Goal: Information Seeking & Learning: Learn about a topic

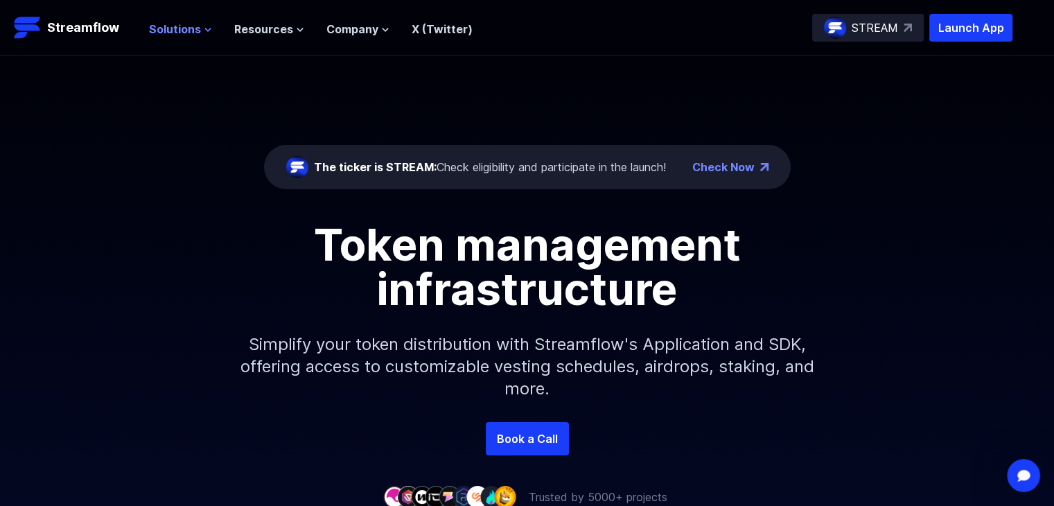
click at [197, 28] on span "Solutions" at bounding box center [175, 29] width 52 height 17
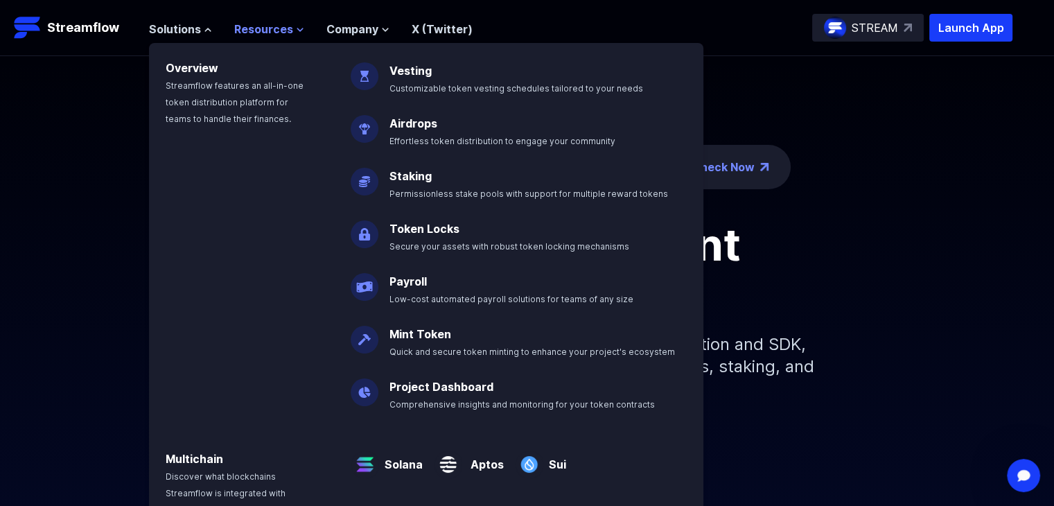
click at [274, 25] on span "Resources" at bounding box center [263, 29] width 59 height 17
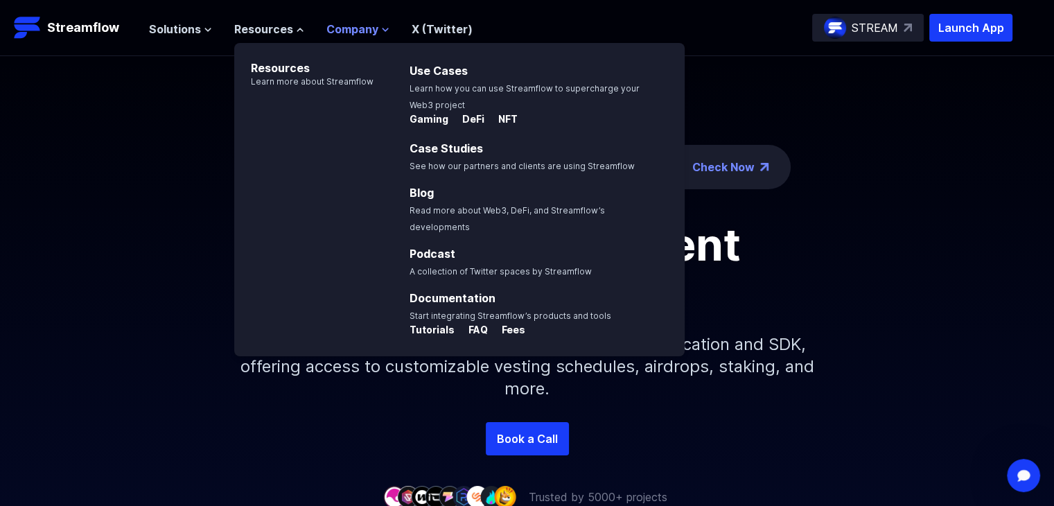
click at [346, 29] on span "Company" at bounding box center [352, 29] width 52 height 17
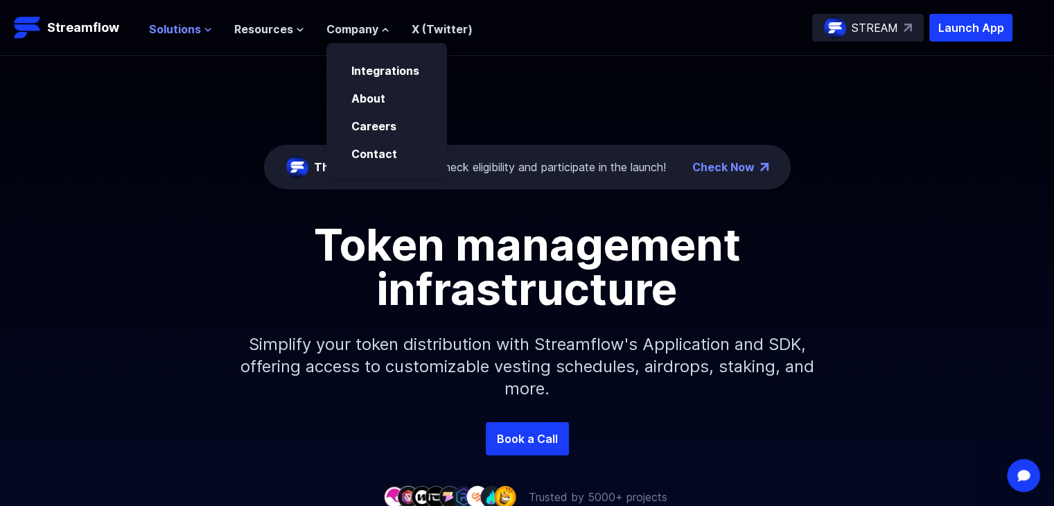
click at [207, 29] on icon at bounding box center [208, 29] width 6 height 3
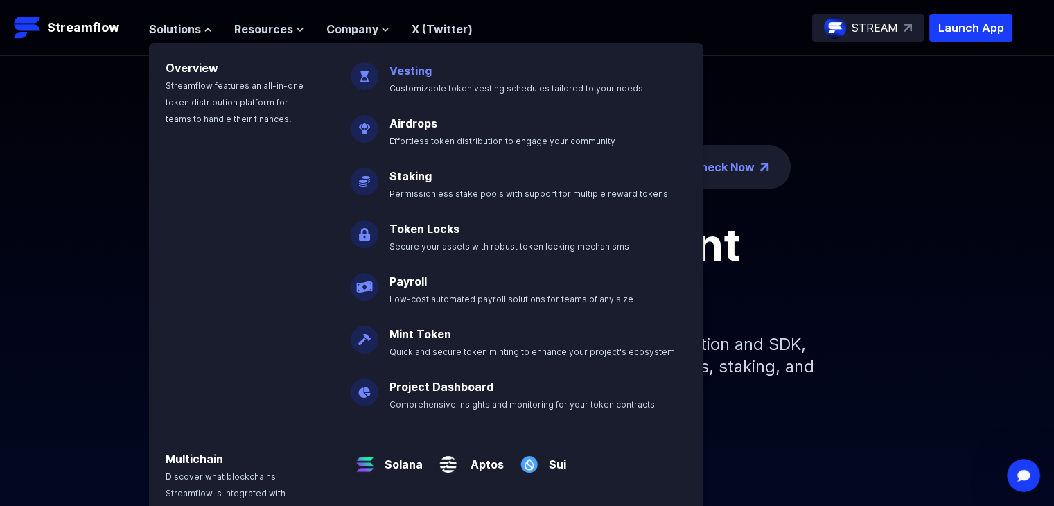
click at [417, 71] on link "Vesting" at bounding box center [410, 71] width 42 height 14
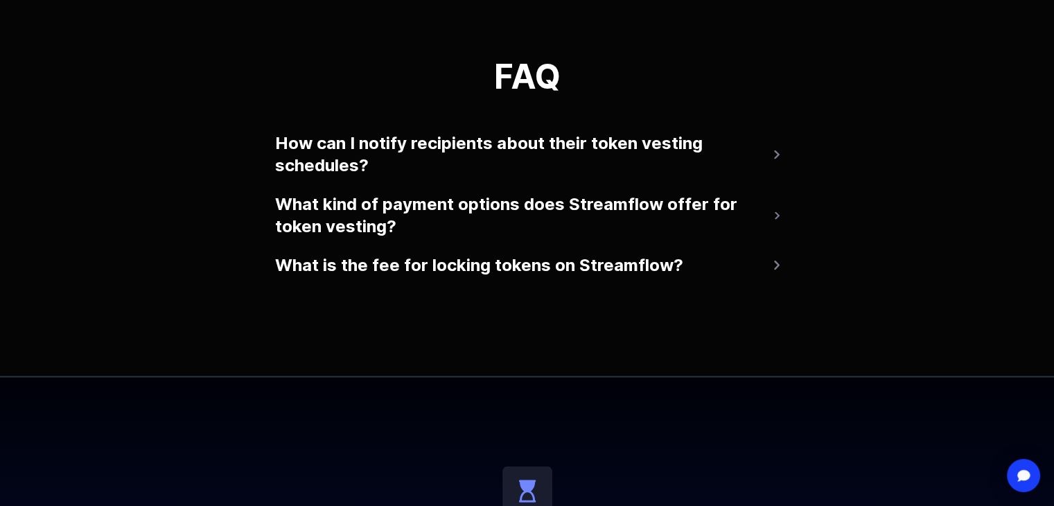
scroll to position [2807, 0]
click at [290, 200] on button "What kind of payment options does Streamflow offer for token vesting?" at bounding box center [527, 214] width 504 height 55
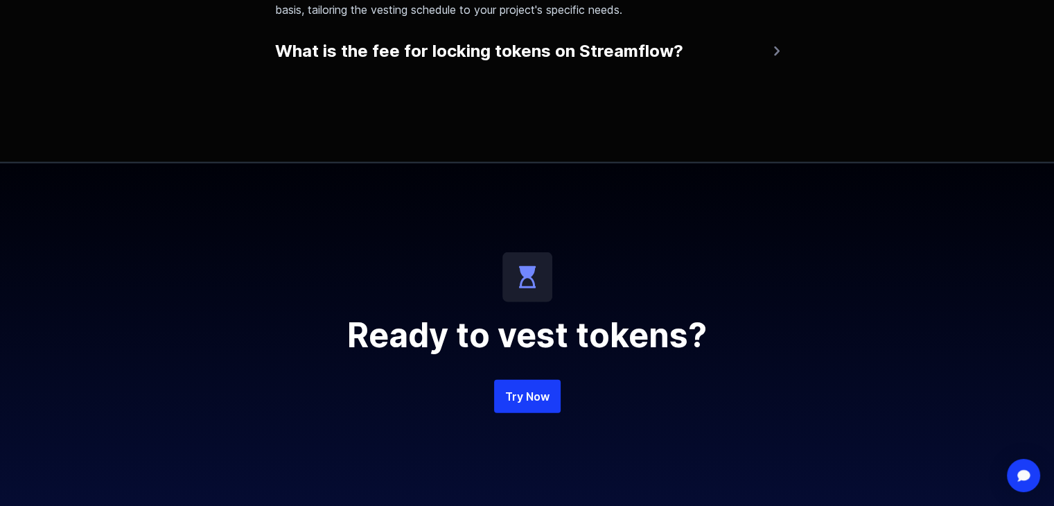
scroll to position [3091, 0]
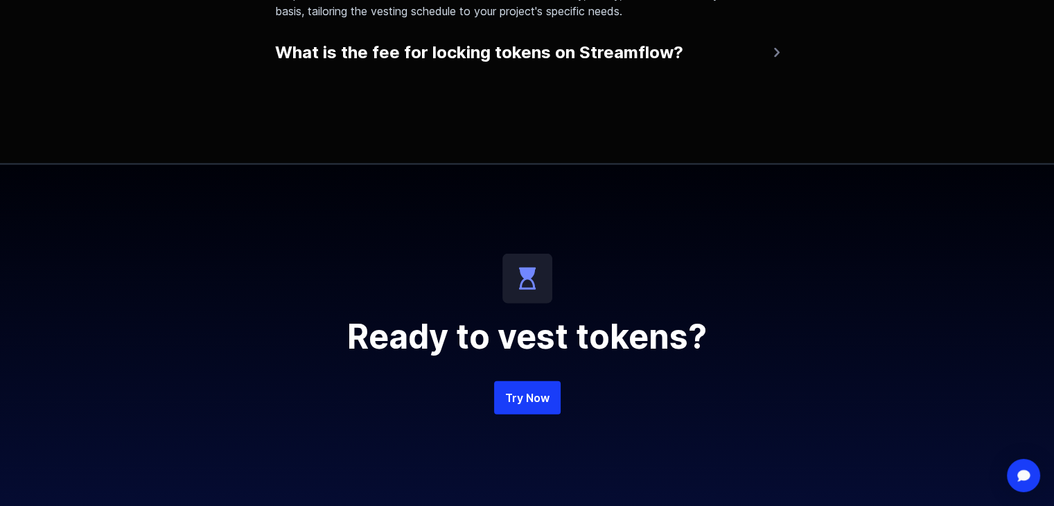
click at [346, 49] on button "What is the fee for locking tokens on Streamflow?" at bounding box center [527, 52] width 504 height 33
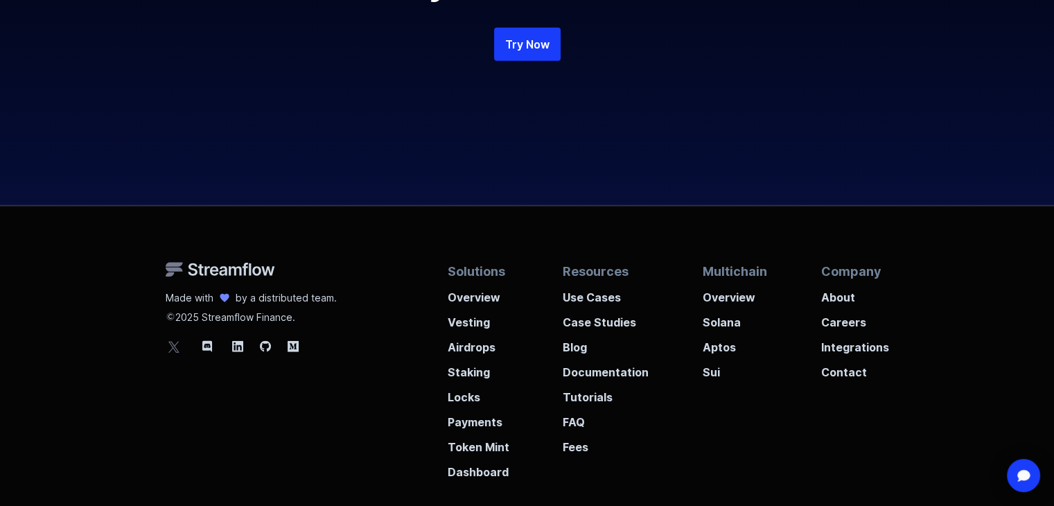
scroll to position [3616, 0]
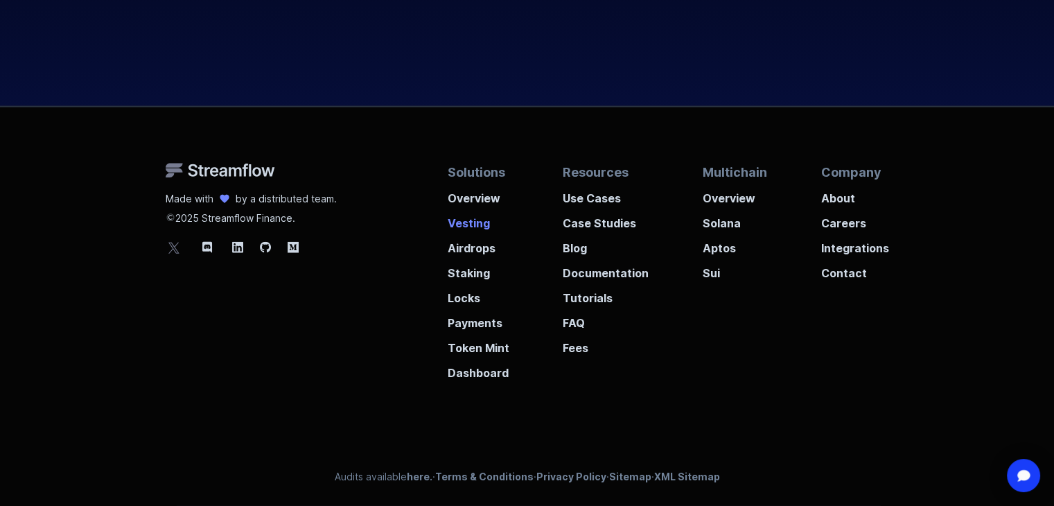
click at [457, 219] on p "Vesting" at bounding box center [479, 218] width 62 height 25
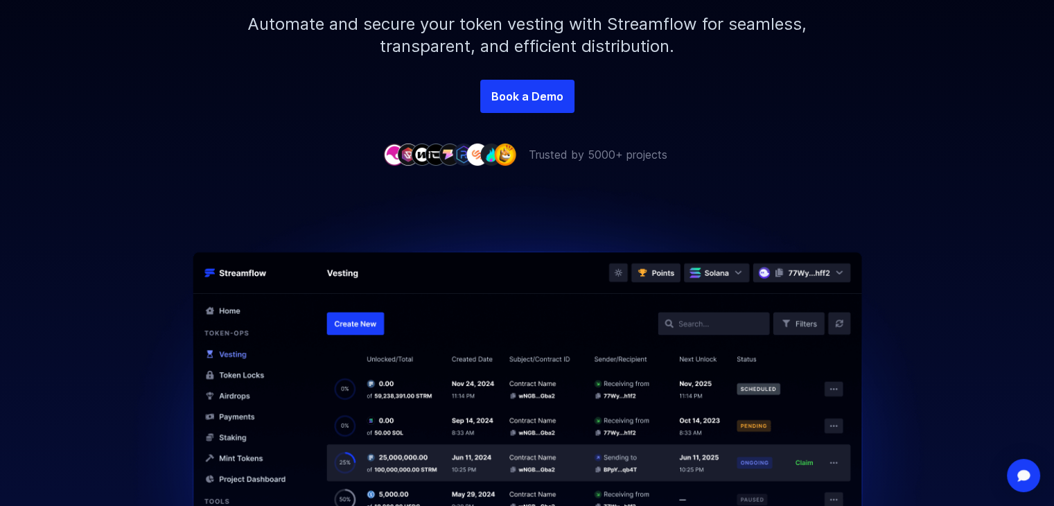
scroll to position [294, 0]
